Goal: Task Accomplishment & Management: Use online tool/utility

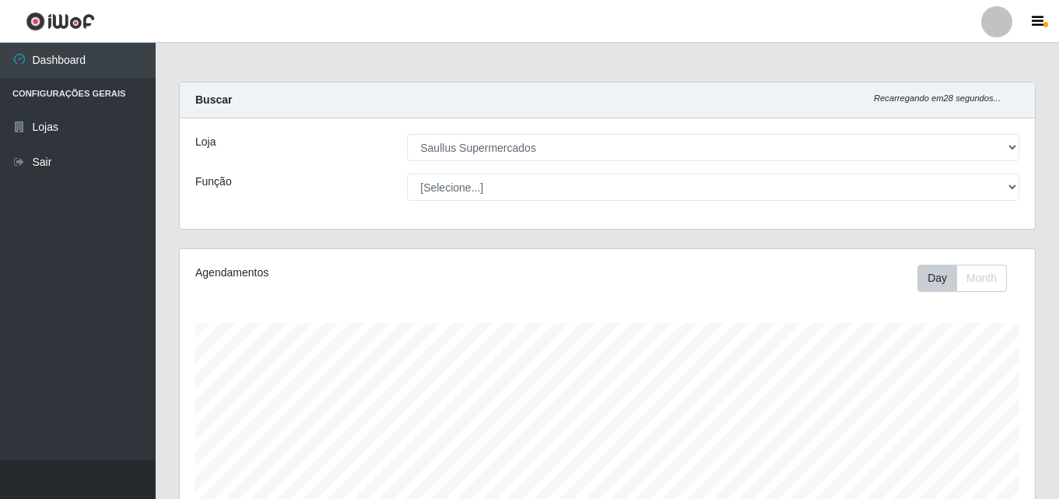
select select "423"
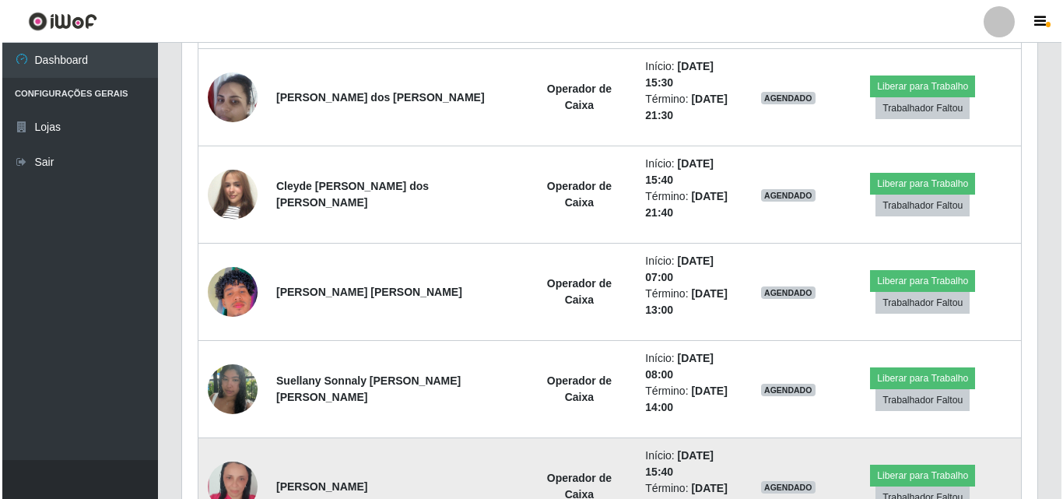
scroll to position [1191, 0]
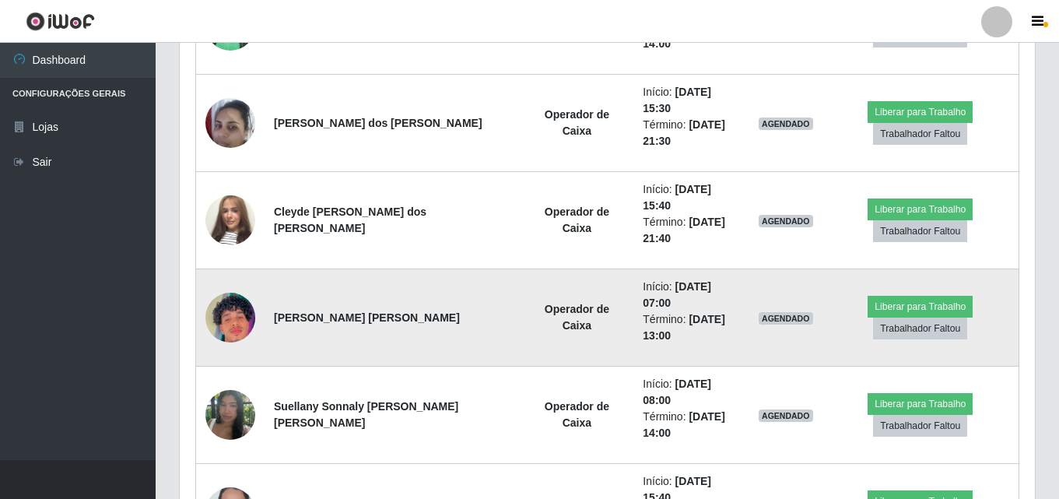
click at [240, 273] on img at bounding box center [230, 317] width 50 height 89
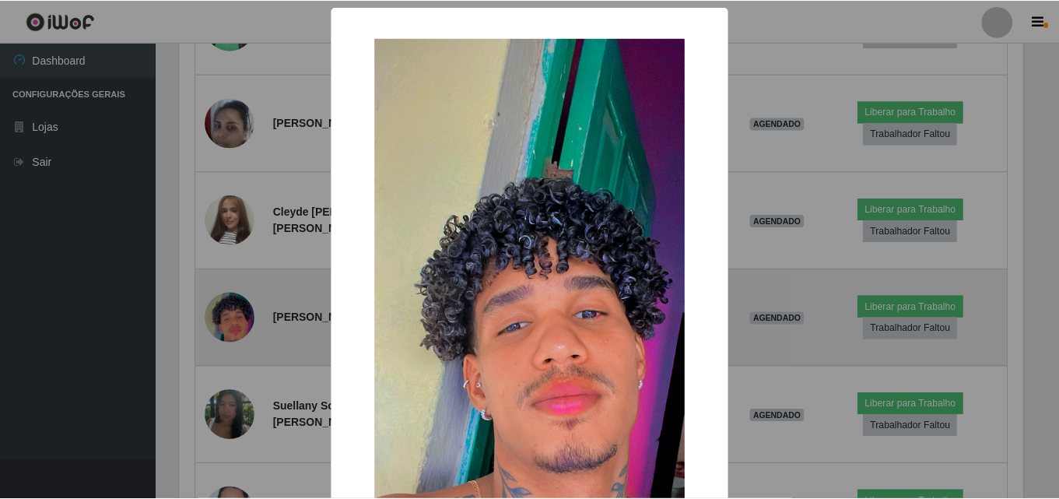
scroll to position [323, 847]
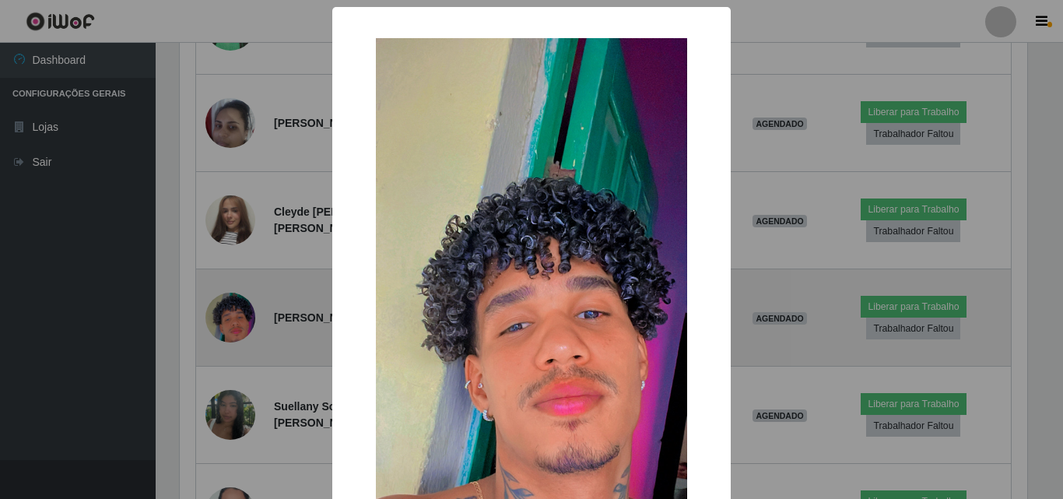
click at [240, 179] on div "× OK Cancel" at bounding box center [531, 249] width 1063 height 499
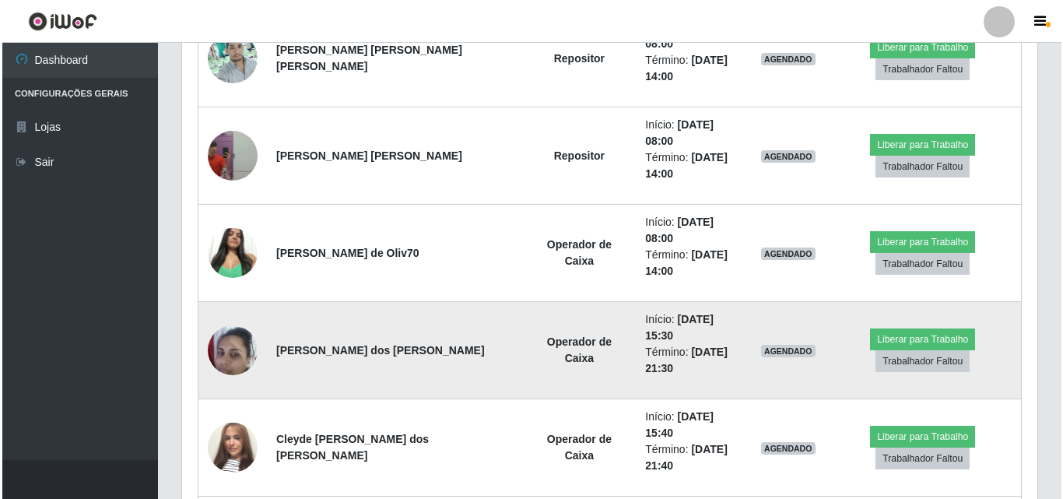
scroll to position [958, 0]
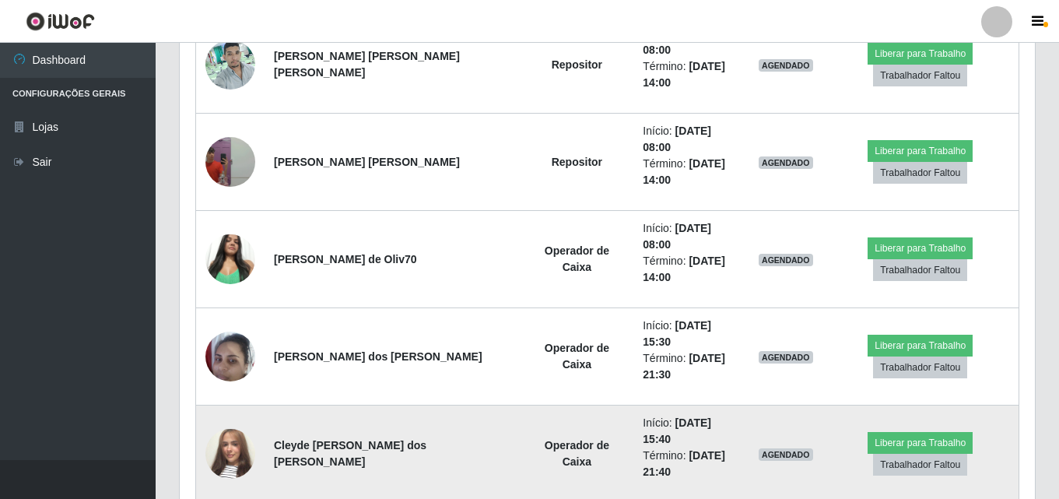
click at [230, 409] on img at bounding box center [230, 453] width 50 height 89
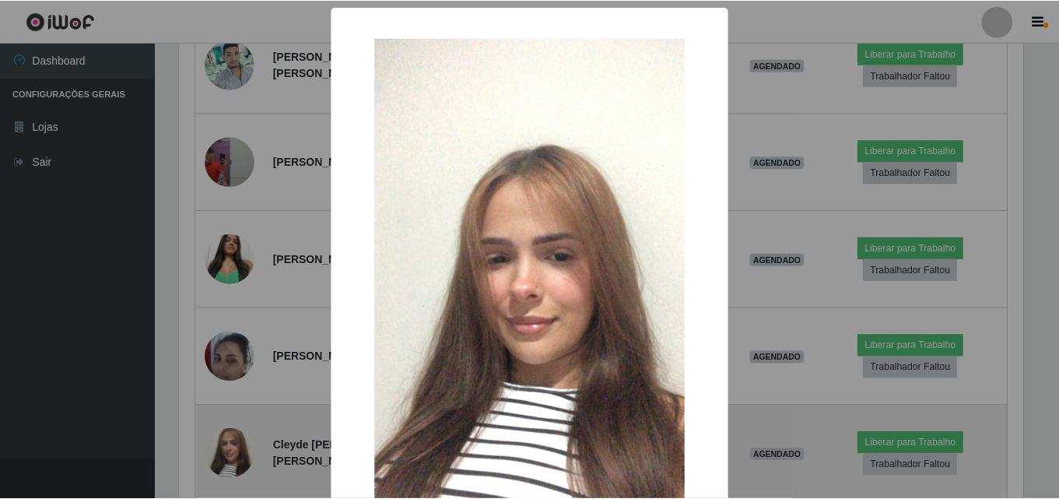
scroll to position [323, 847]
click at [230, 317] on div "× OK Cancel" at bounding box center [531, 249] width 1063 height 499
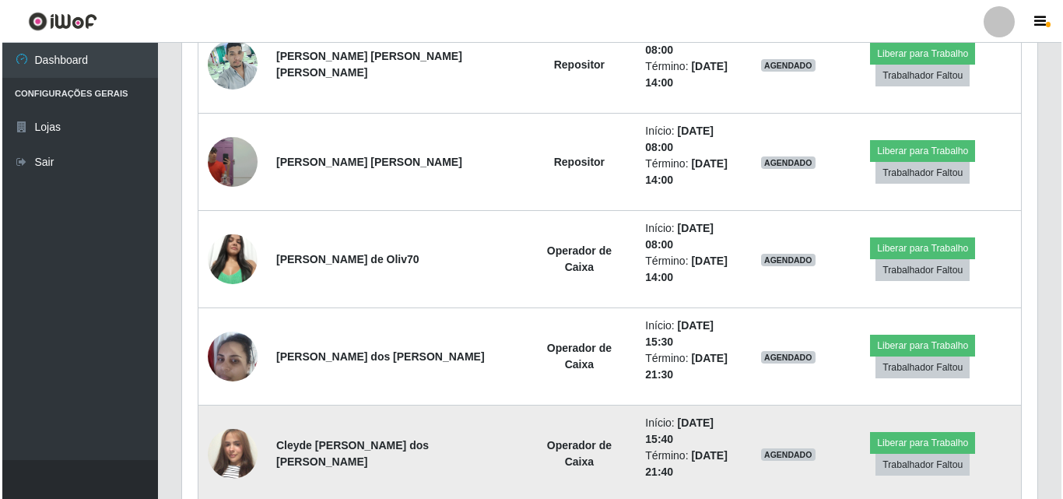
scroll to position [323, 855]
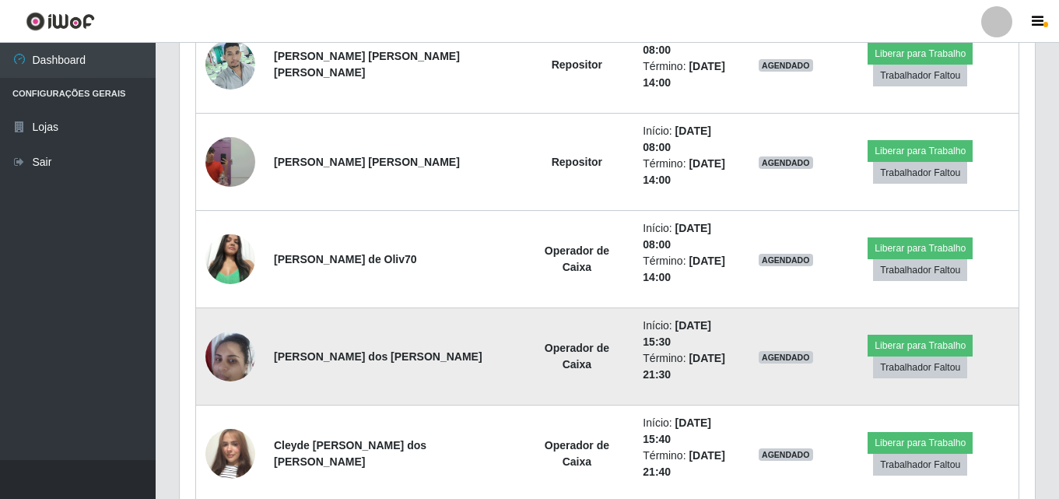
click at [228, 323] on img at bounding box center [230, 356] width 50 height 66
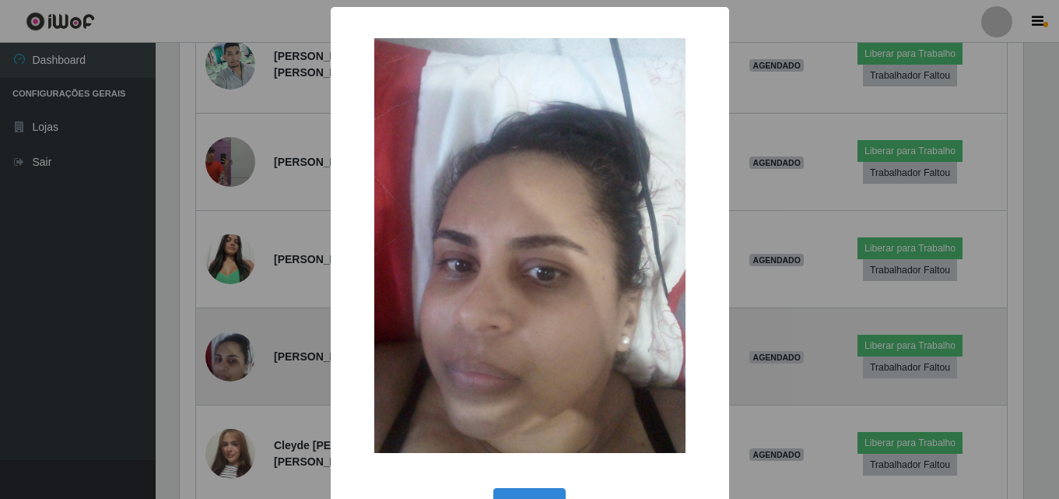
scroll to position [323, 847]
click at [228, 241] on div "× OK Cancel" at bounding box center [531, 249] width 1063 height 499
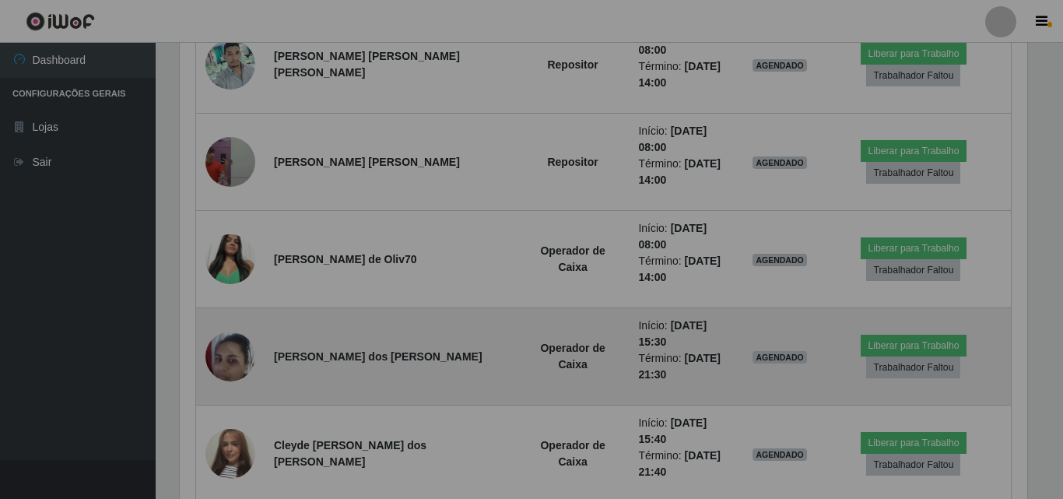
click at [228, 241] on div "× OK Cancel" at bounding box center [531, 249] width 1063 height 499
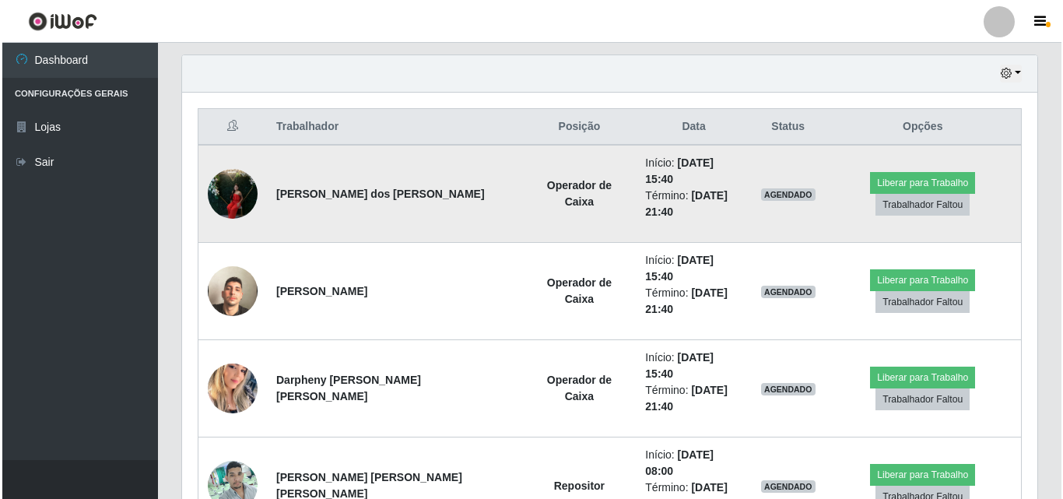
scroll to position [563, 0]
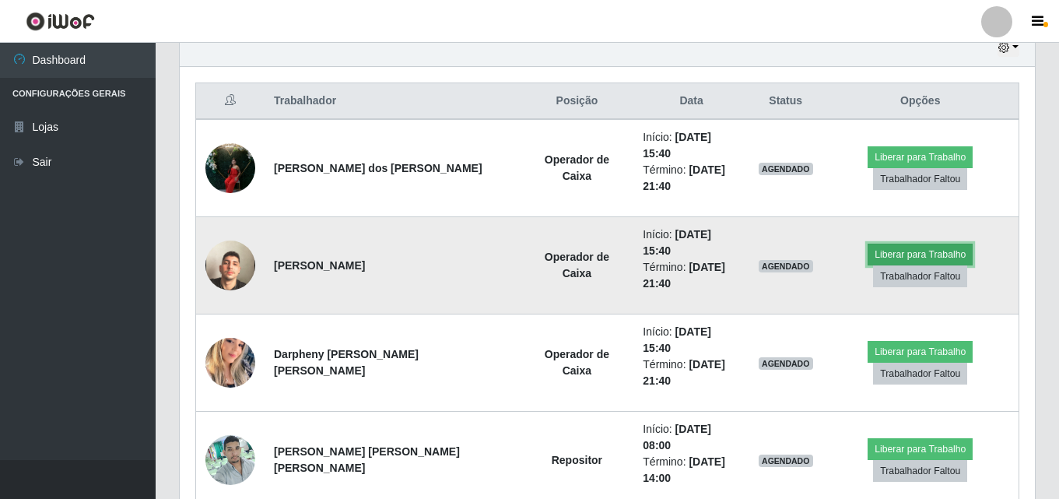
click at [958, 244] on button "Liberar para Trabalho" at bounding box center [919, 255] width 105 height 22
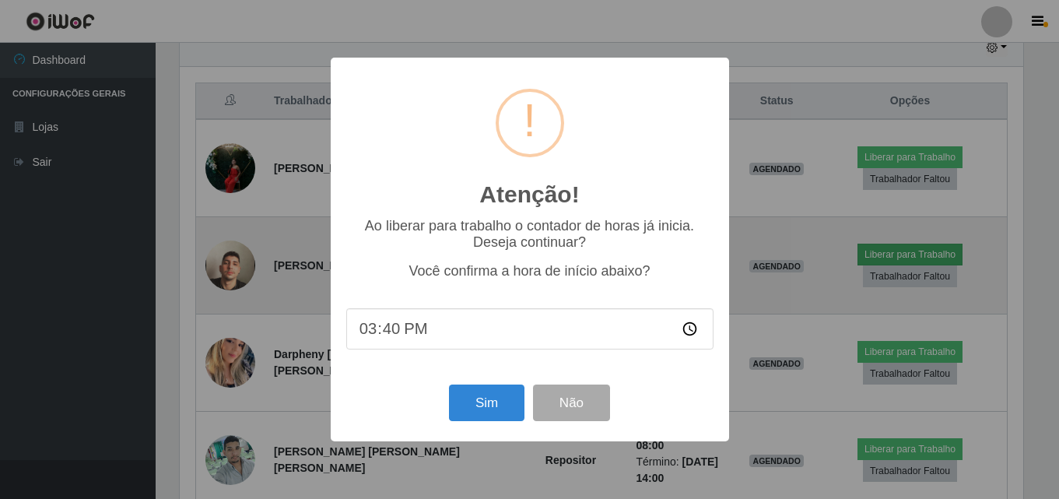
scroll to position [323, 847]
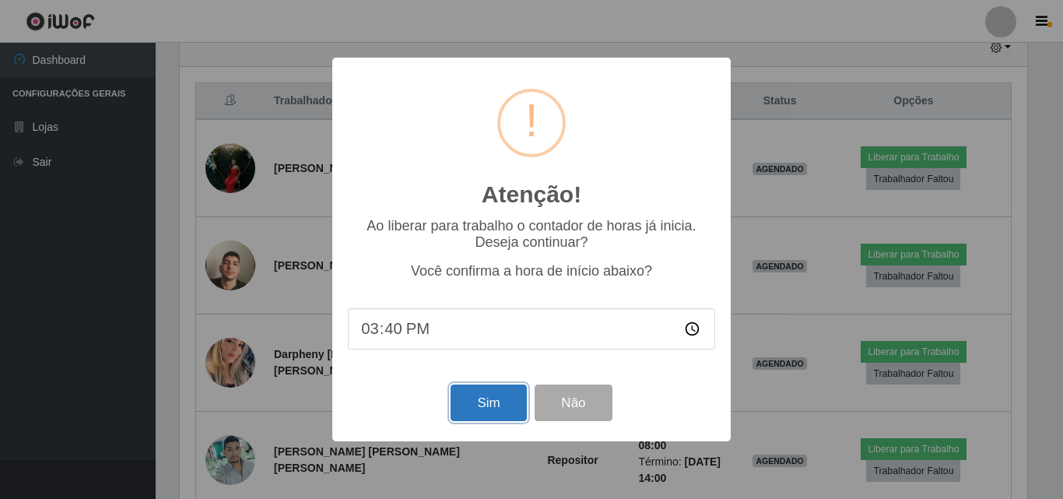
click at [473, 401] on button "Sim" at bounding box center [487, 402] width 75 height 37
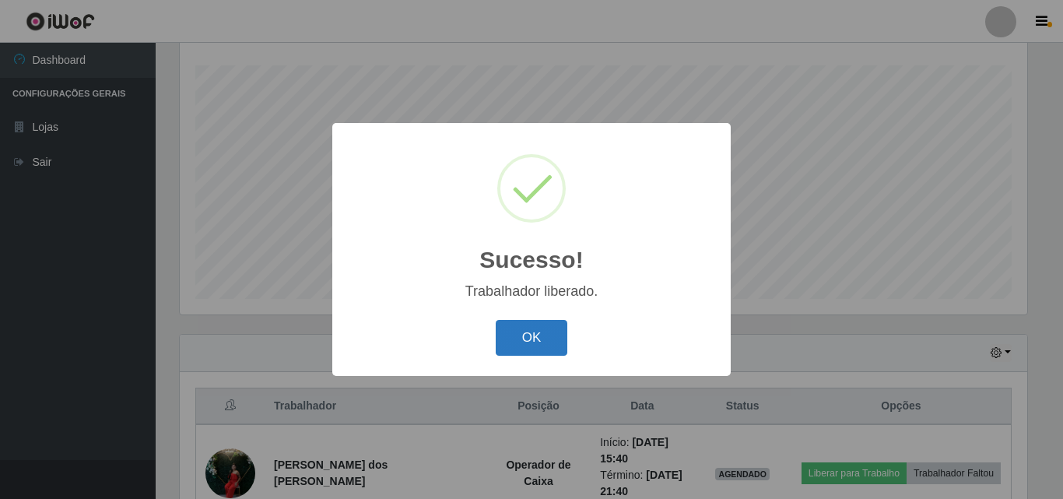
click at [558, 352] on button "OK" at bounding box center [532, 338] width 72 height 37
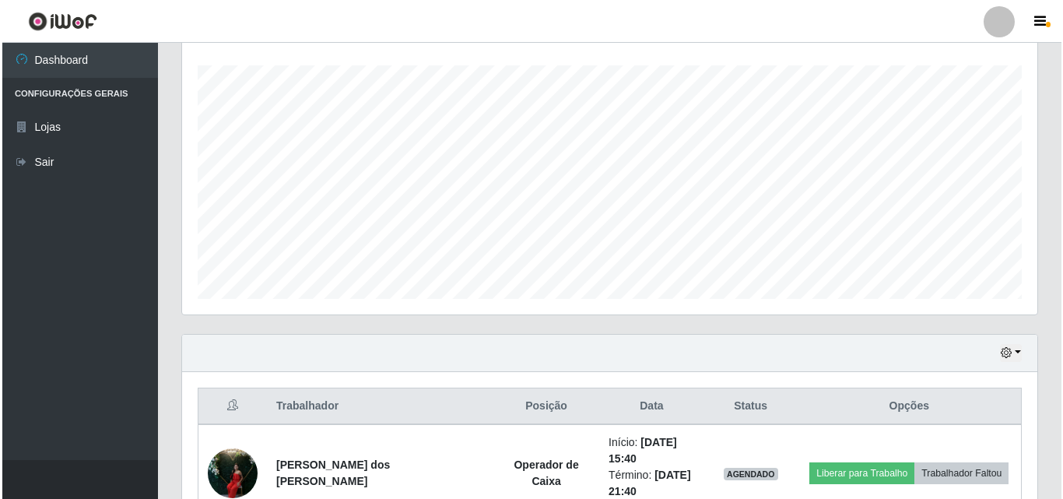
scroll to position [413, 0]
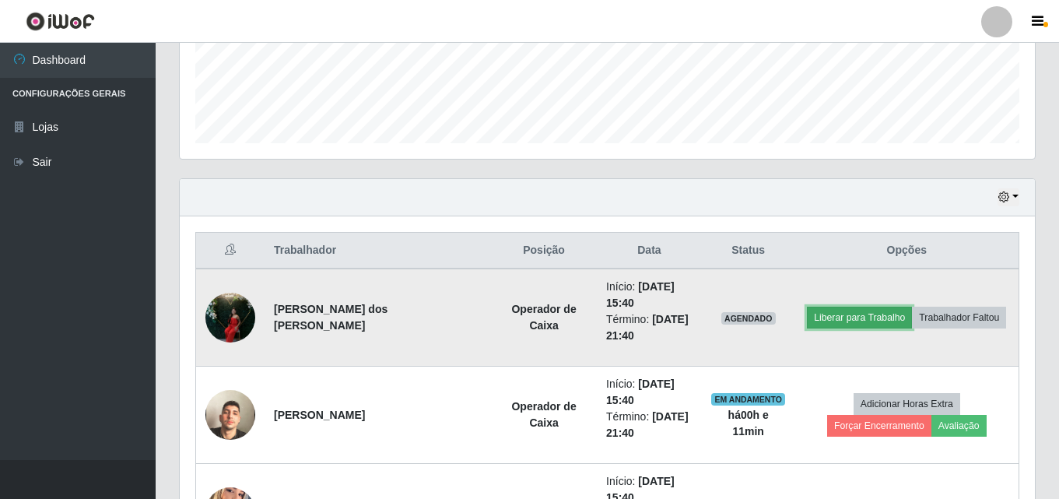
click at [862, 311] on button "Liberar para Trabalho" at bounding box center [859, 318] width 105 height 22
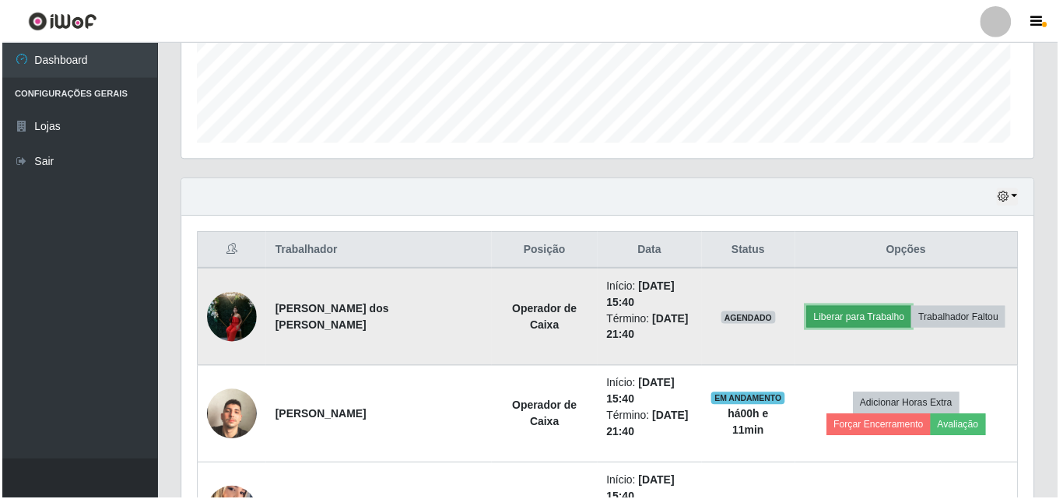
scroll to position [323, 855]
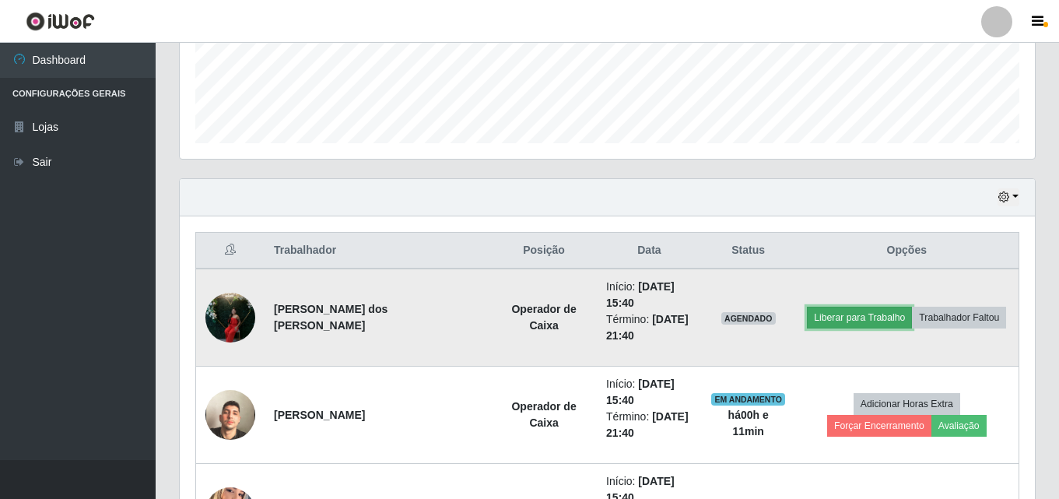
click at [825, 320] on button "Liberar para Trabalho" at bounding box center [859, 318] width 105 height 22
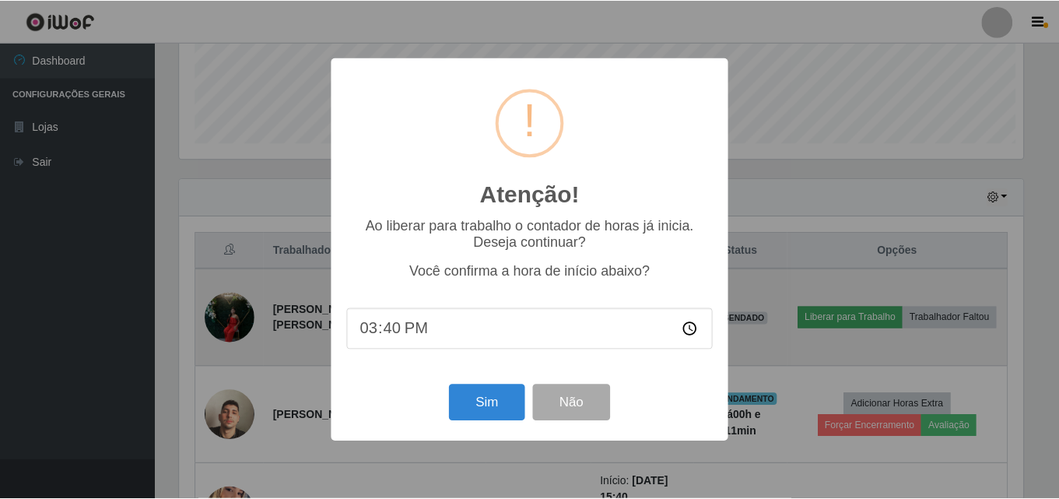
scroll to position [323, 847]
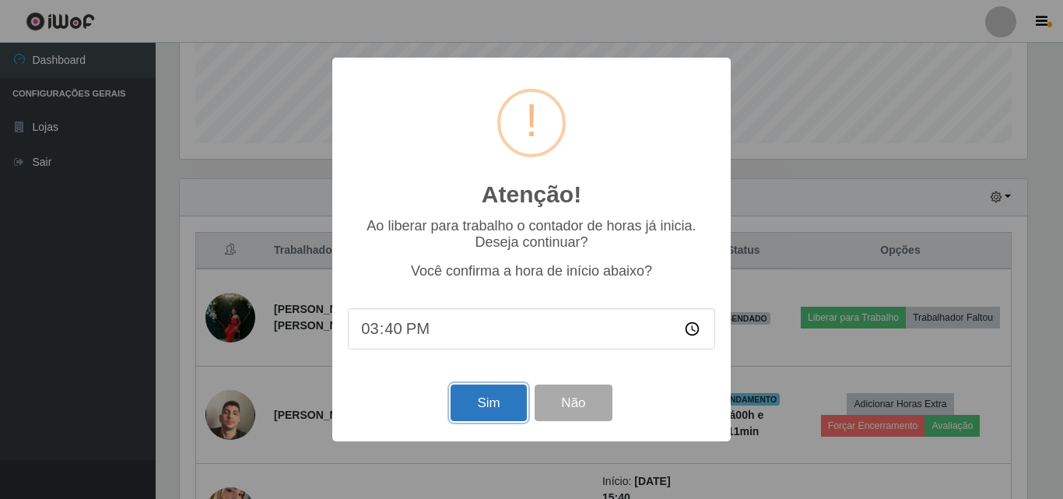
click at [506, 399] on button "Sim" at bounding box center [487, 402] width 75 height 37
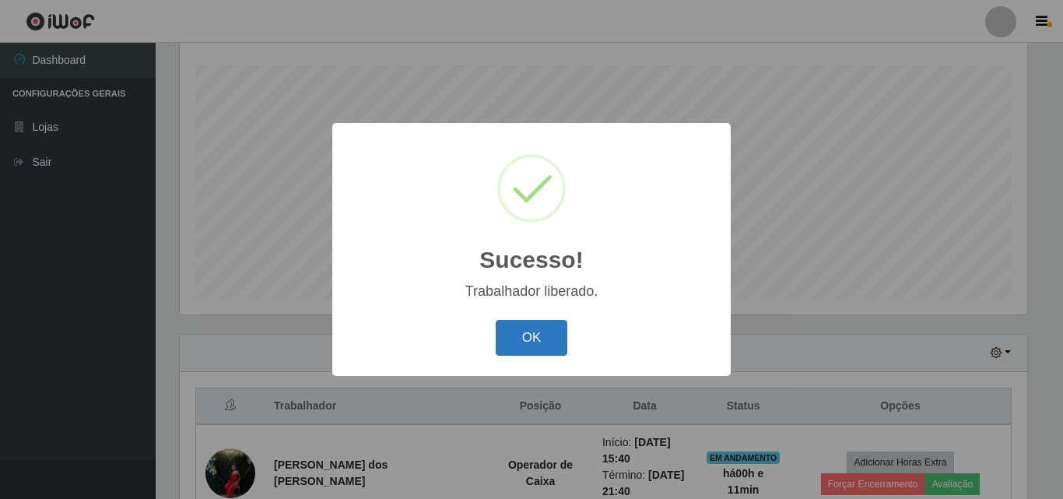
click at [520, 340] on button "OK" at bounding box center [532, 338] width 72 height 37
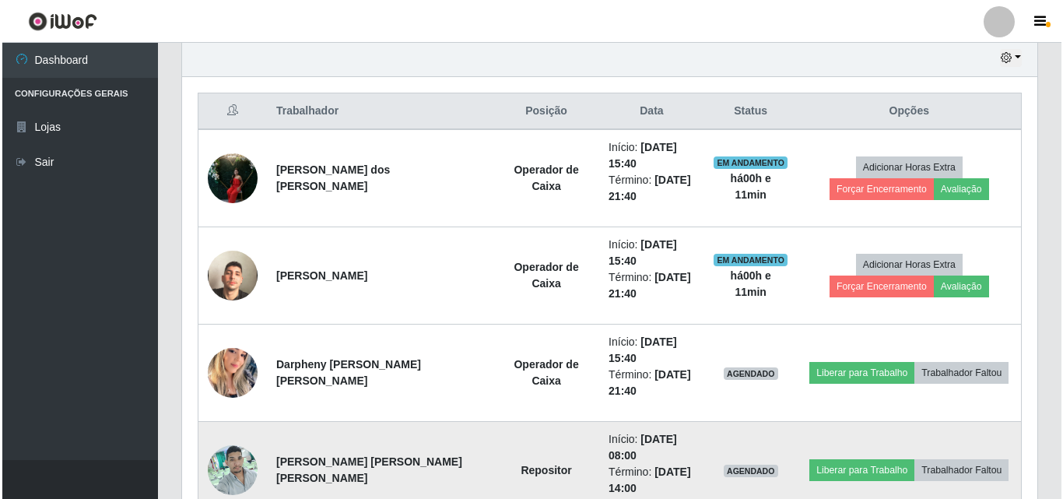
scroll to position [647, 0]
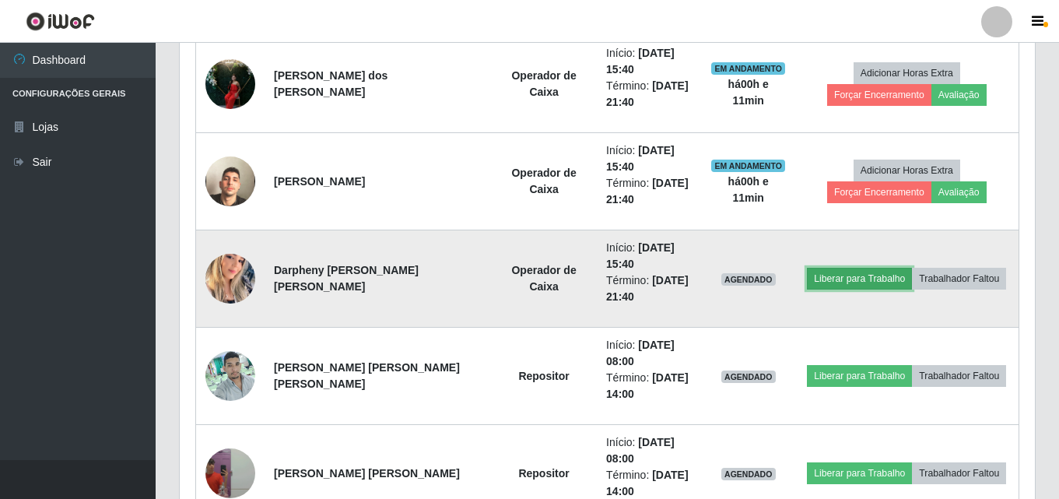
click at [855, 277] on button "Liberar para Trabalho" at bounding box center [859, 279] width 105 height 22
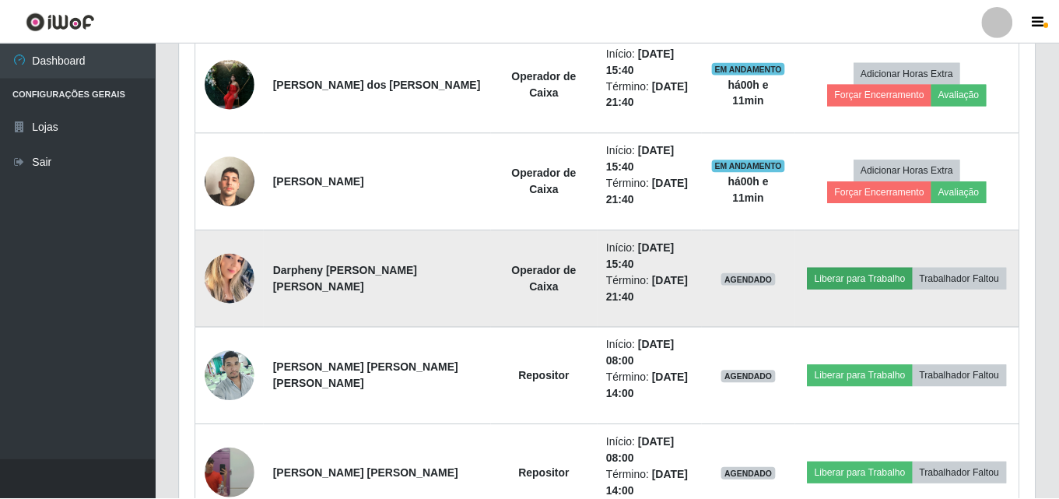
scroll to position [323, 847]
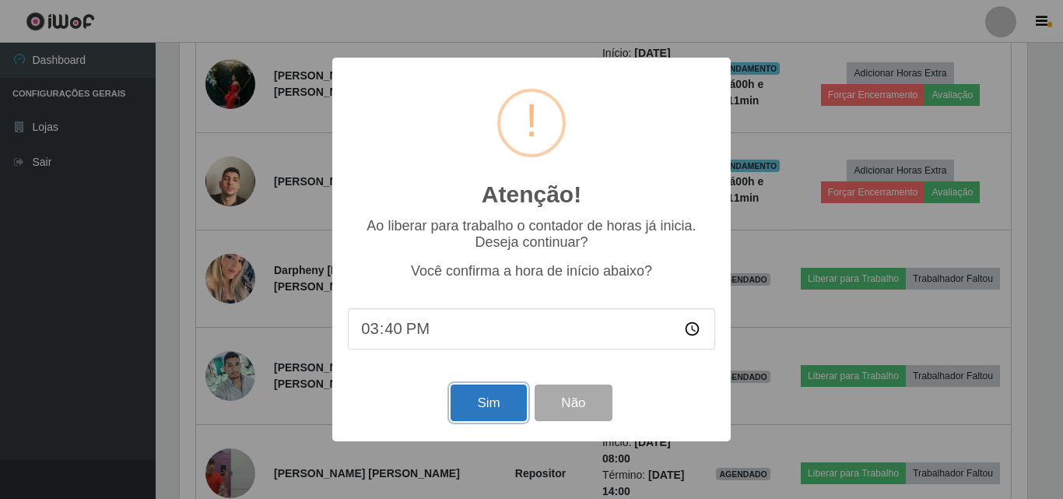
click at [478, 413] on button "Sim" at bounding box center [487, 402] width 75 height 37
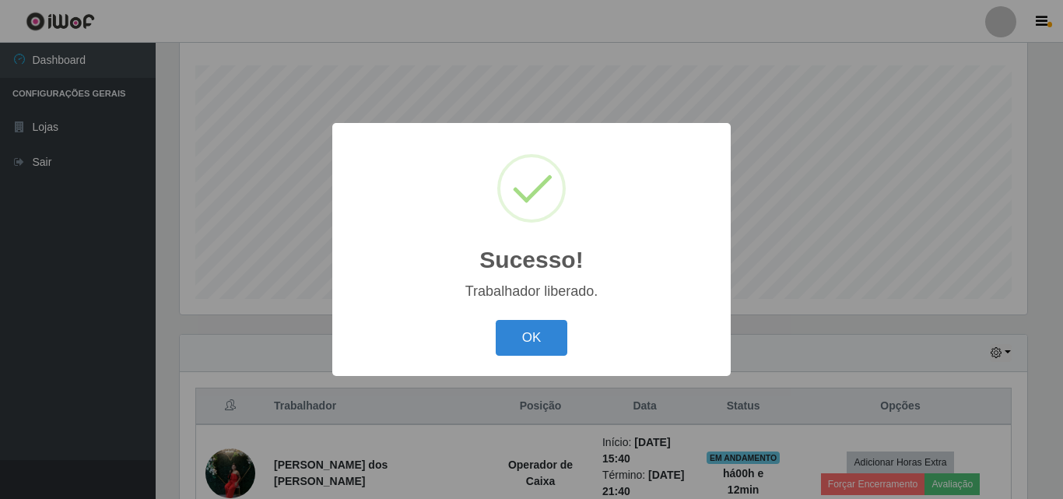
click at [493, 341] on div "OK Cancel" at bounding box center [531, 337] width 367 height 44
click at [526, 334] on button "OK" at bounding box center [532, 338] width 72 height 37
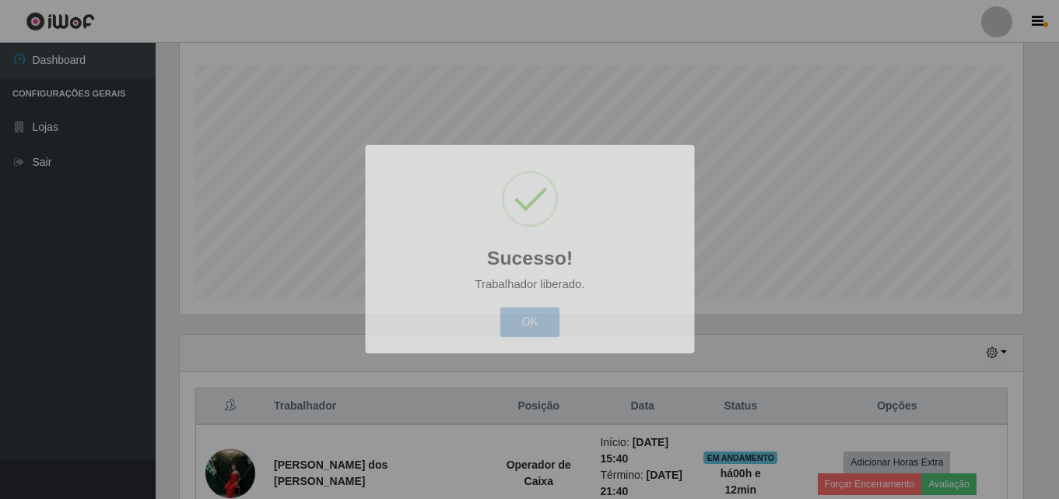
scroll to position [323, 855]
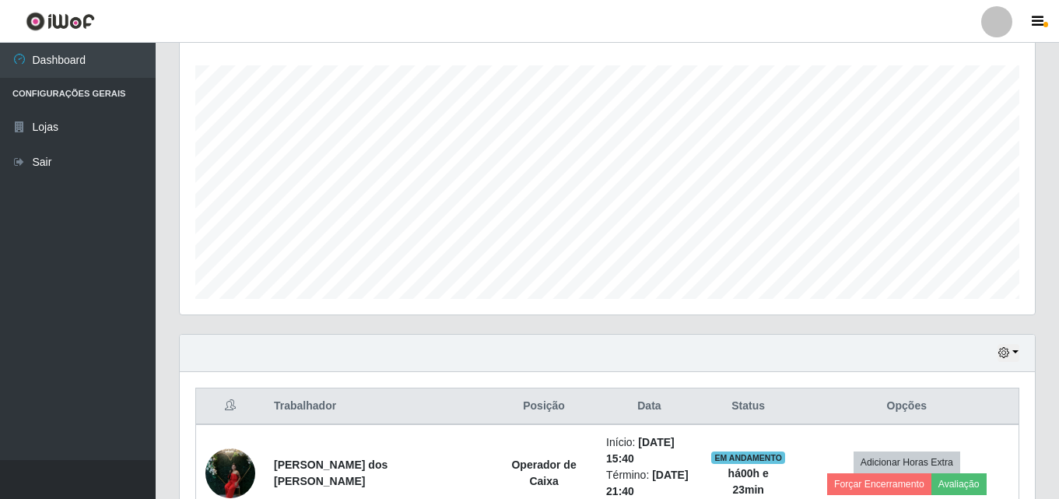
drag, startPoint x: 526, startPoint y: 334, endPoint x: 517, endPoint y: 316, distance: 20.2
